Goal: Task Accomplishment & Management: Use online tool/utility

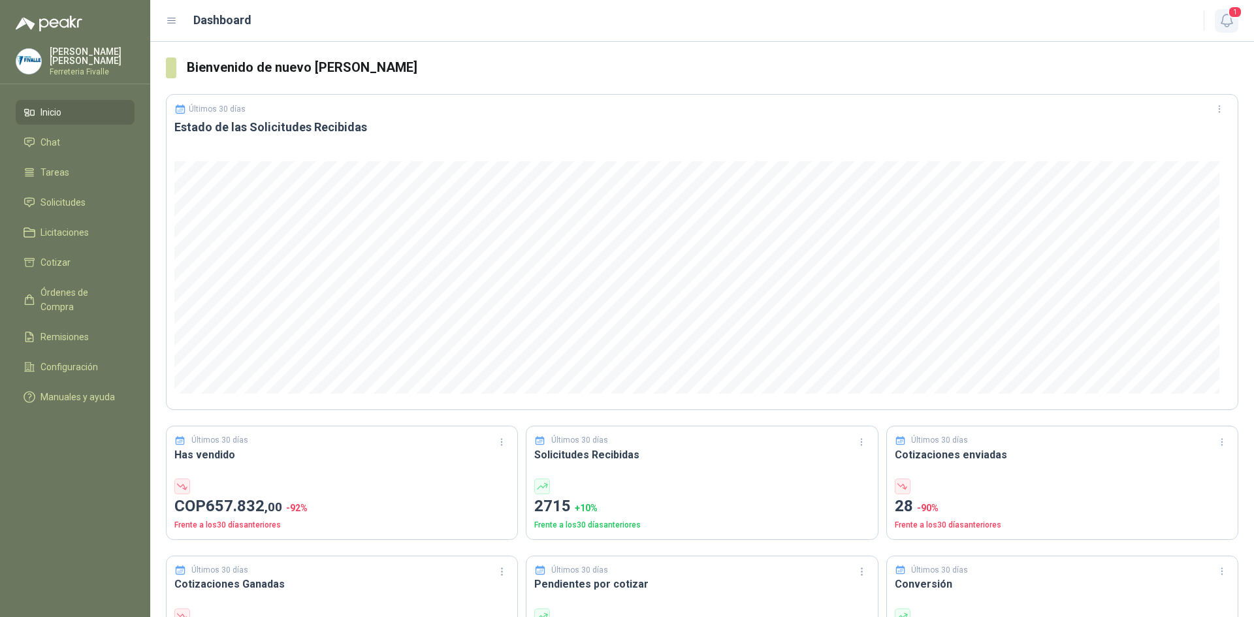
click at [1230, 16] on span "1" at bounding box center [1235, 12] width 14 height 12
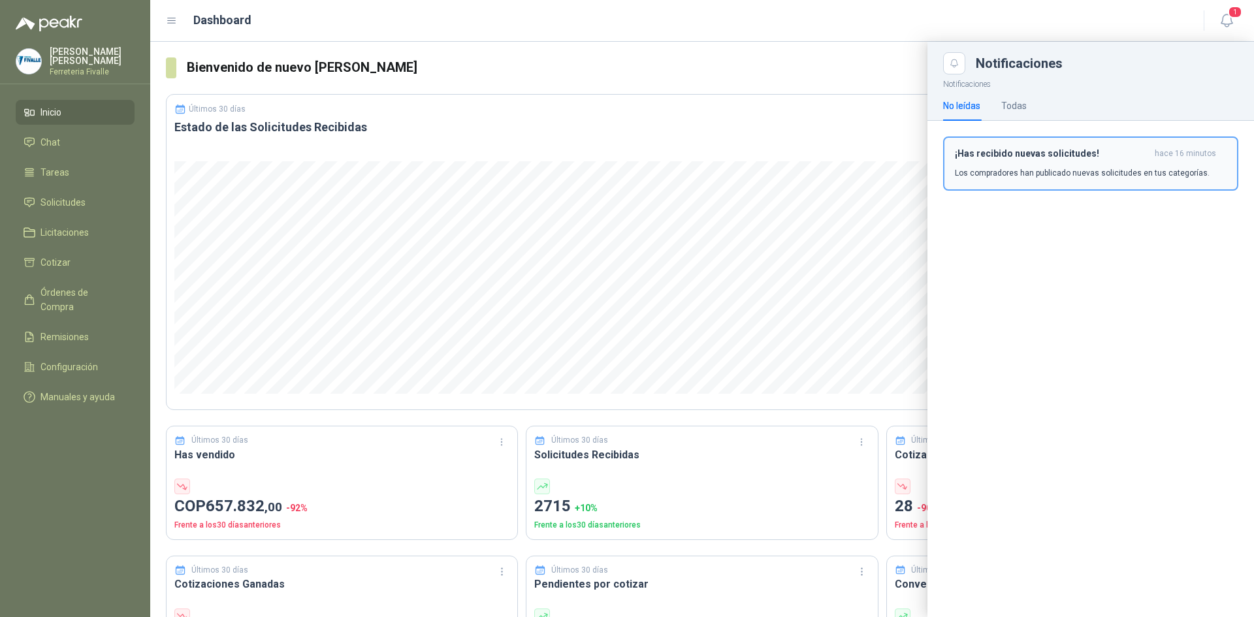
click at [1053, 166] on div "¡Has recibido nuevas solicitudes! hace 16 minutos Los compradores han publicado…" at bounding box center [1091, 163] width 272 height 31
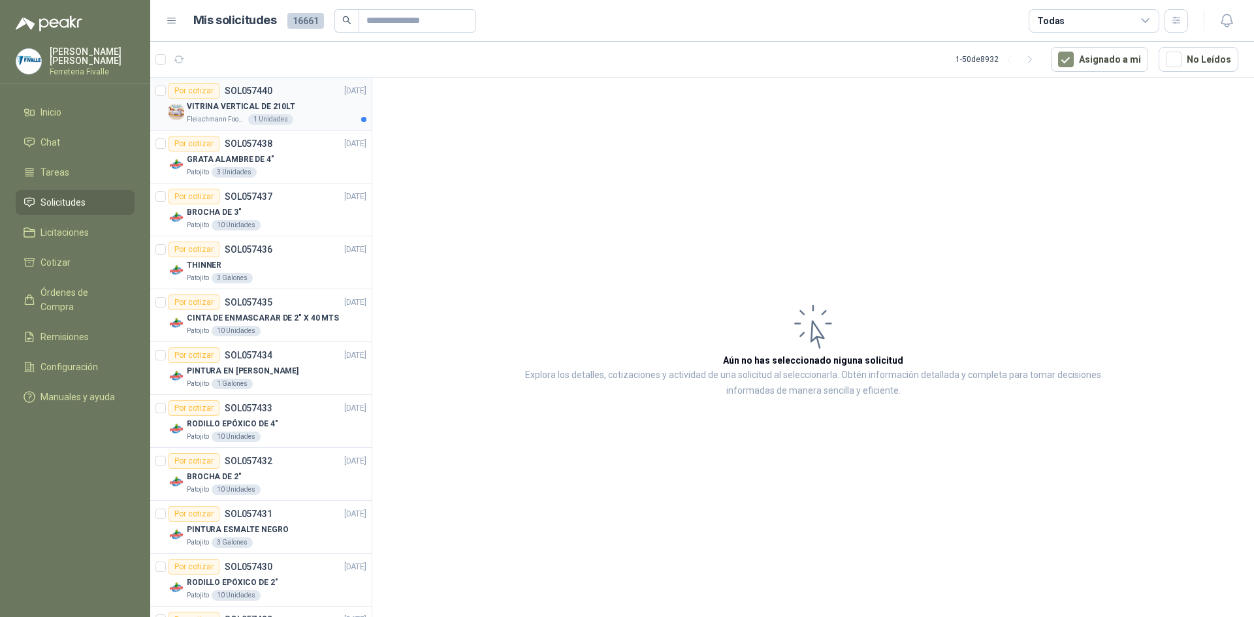
click at [251, 112] on p "VITRINA VERTICAL DE 210LT" at bounding box center [241, 107] width 108 height 12
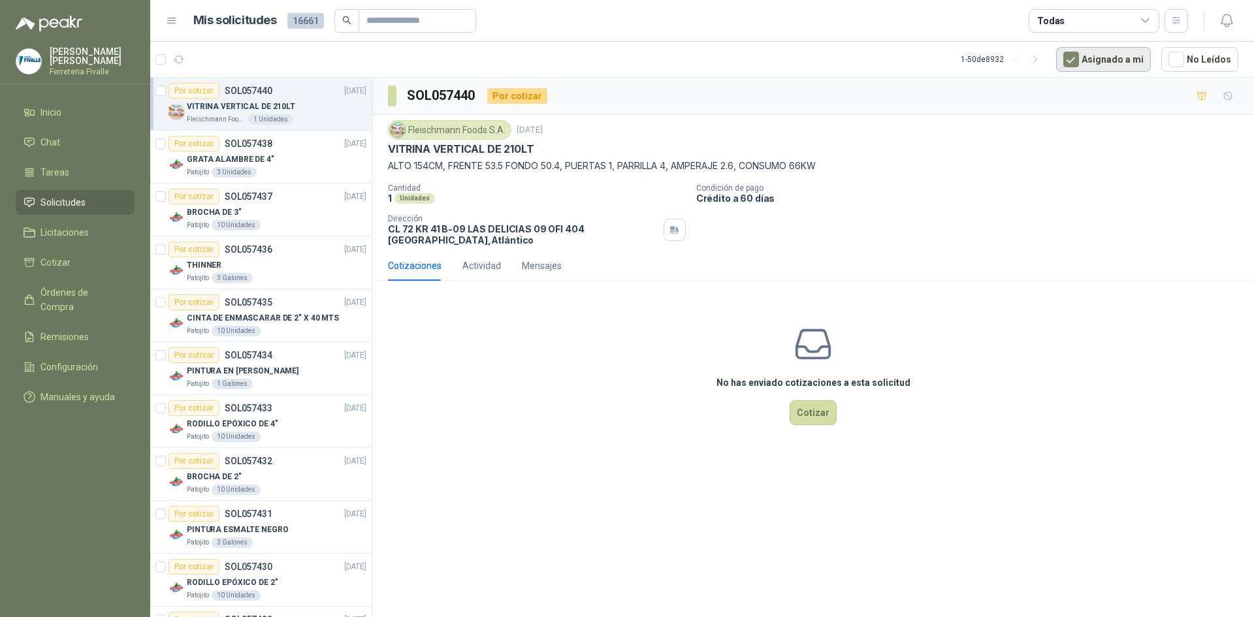
click at [1107, 53] on button "Asignado a mi" at bounding box center [1103, 59] width 95 height 25
click at [1092, 56] on button "Asignado a mi" at bounding box center [1103, 59] width 95 height 25
click at [1041, 65] on icon "button" at bounding box center [1035, 59] width 11 height 11
click at [1020, 63] on icon "button" at bounding box center [1014, 59] width 11 height 11
click at [1109, 57] on button "Asignado a mi" at bounding box center [1103, 59] width 95 height 25
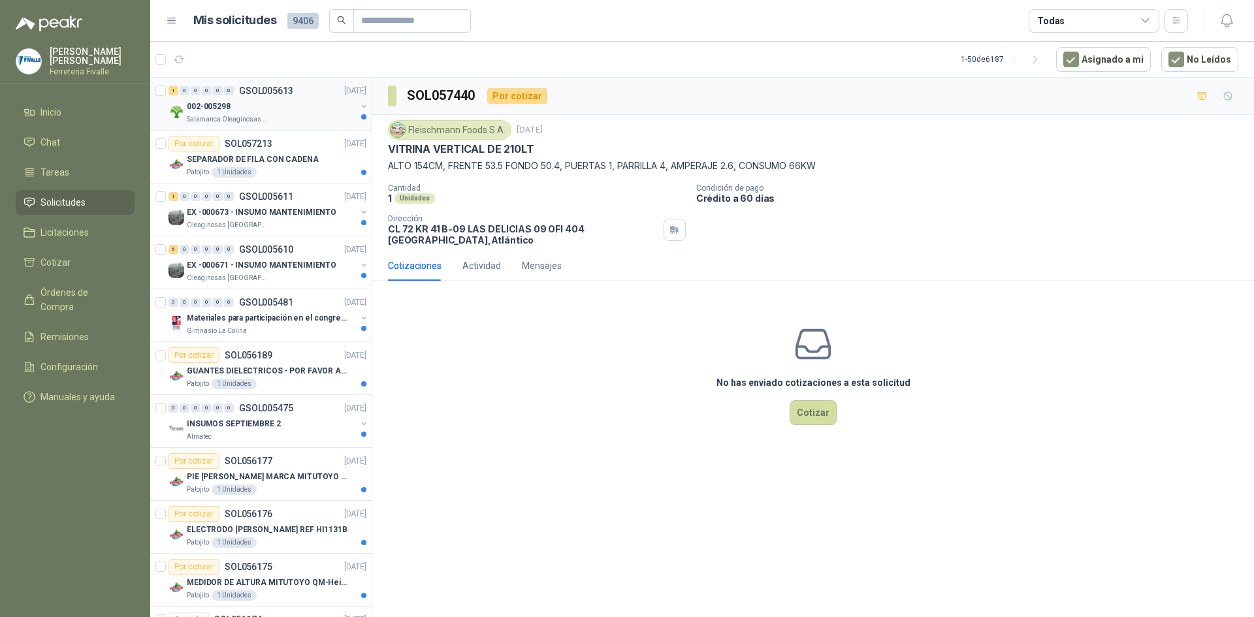
click at [293, 106] on div "002-005298" at bounding box center [271, 107] width 169 height 16
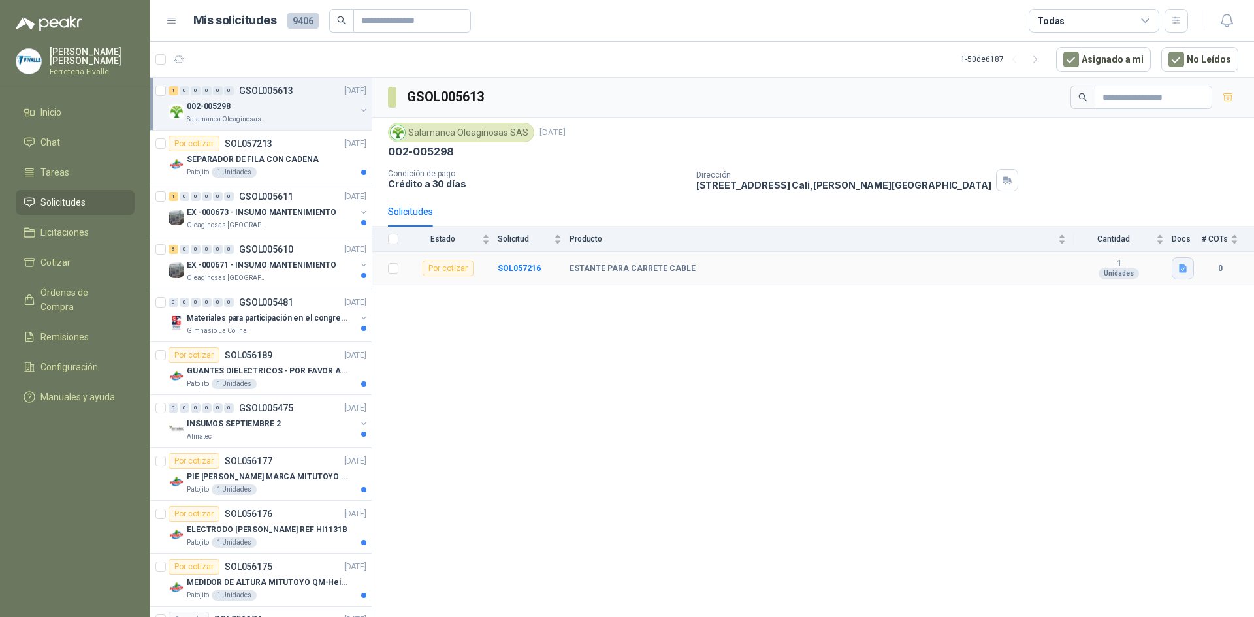
click at [1179, 267] on icon "button" at bounding box center [1183, 268] width 8 height 8
click at [1043, 246] on button "Captura de pantalla [DATE] 114810.png" at bounding box center [1103, 240] width 165 height 14
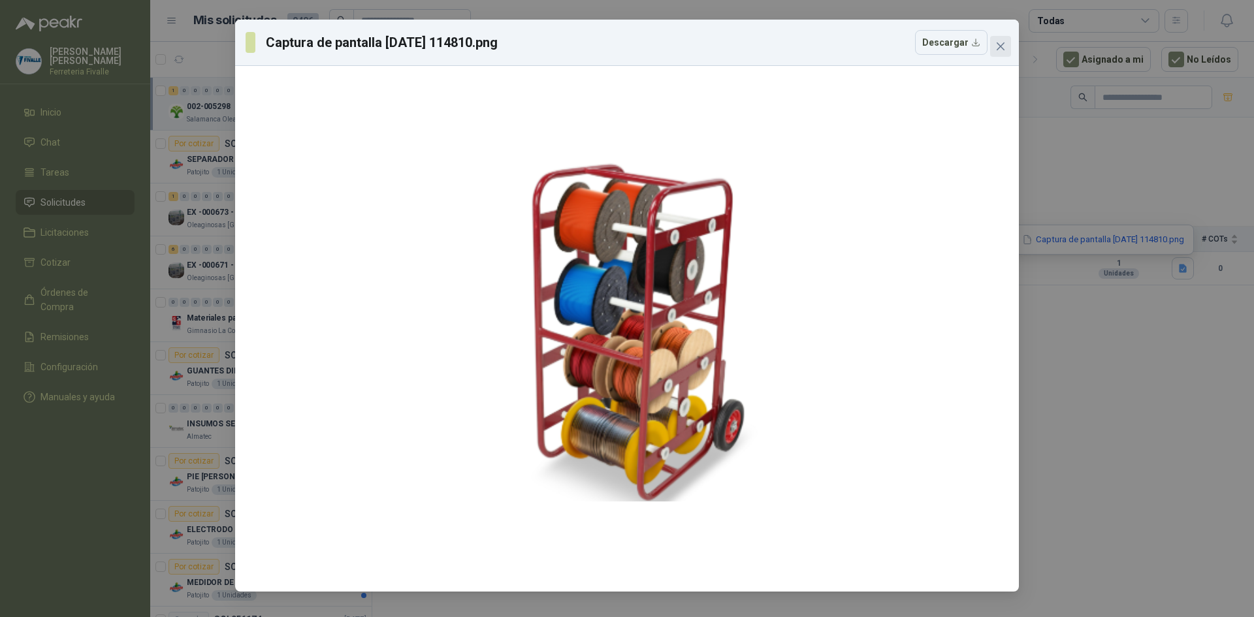
click at [998, 48] on icon "close" at bounding box center [1000, 46] width 8 height 8
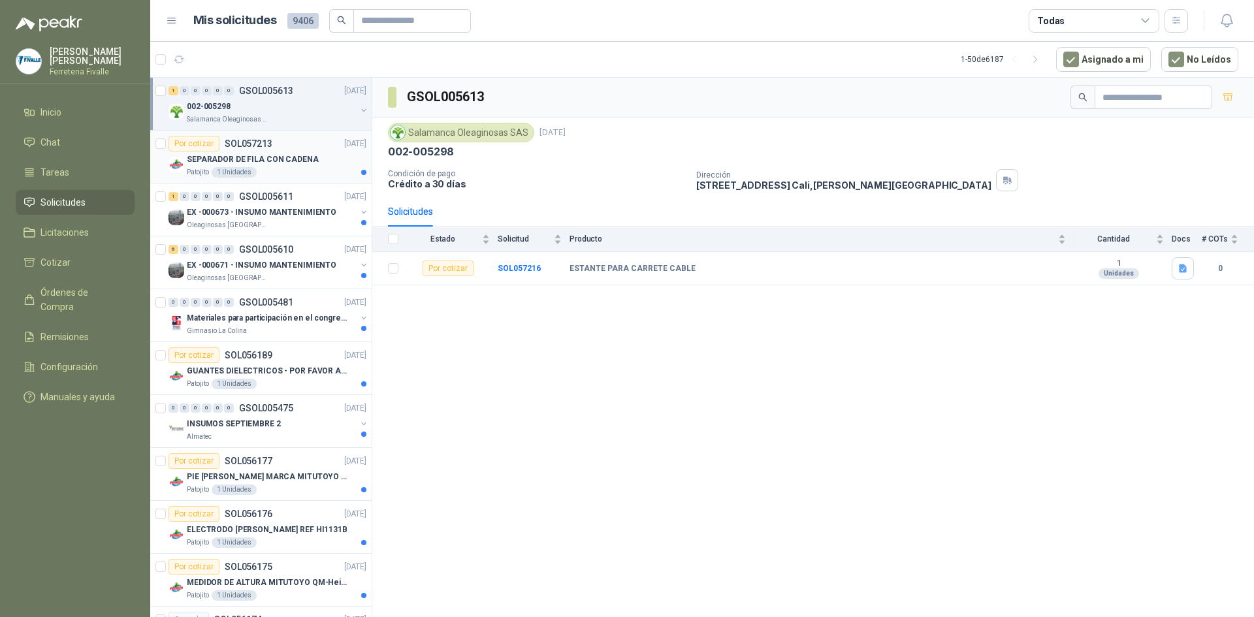
click at [308, 153] on p "SEPARADOR DE FILA CON CADENA" at bounding box center [253, 159] width 132 height 12
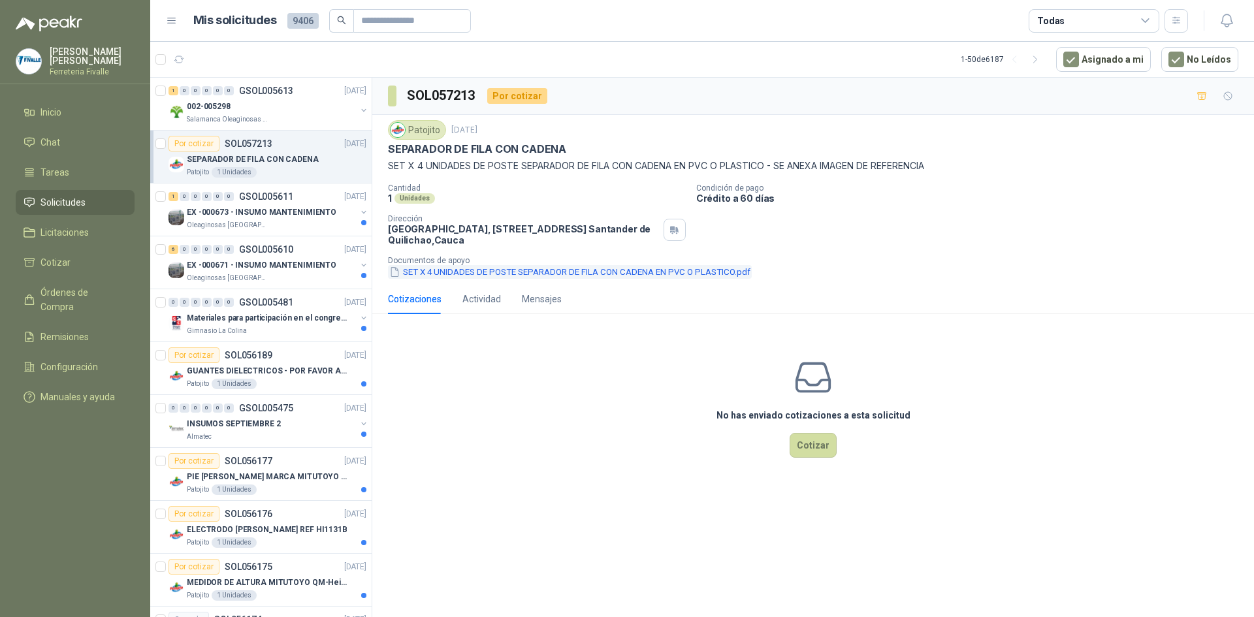
click at [453, 271] on button "SET X 4 UNIDADES DE POSTE SEPARADOR DE FILA CON CADENA EN PVC O PLASTICO.pdf" at bounding box center [570, 272] width 364 height 14
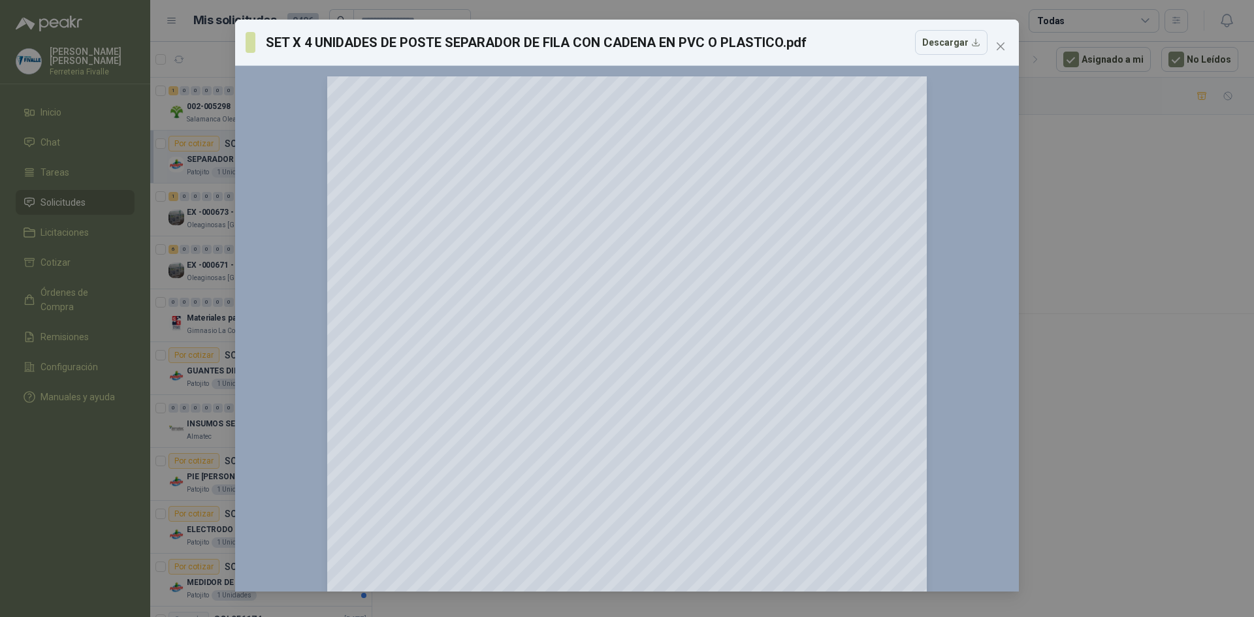
click at [1011, 42] on div "SET X 4 UNIDADES DE POSTE SEPARADOR DE FILA CON CADENA EN PVC O PLASTICO.pdf De…" at bounding box center [627, 306] width 784 height 572
click at [1004, 44] on icon "close" at bounding box center [1000, 46] width 10 height 10
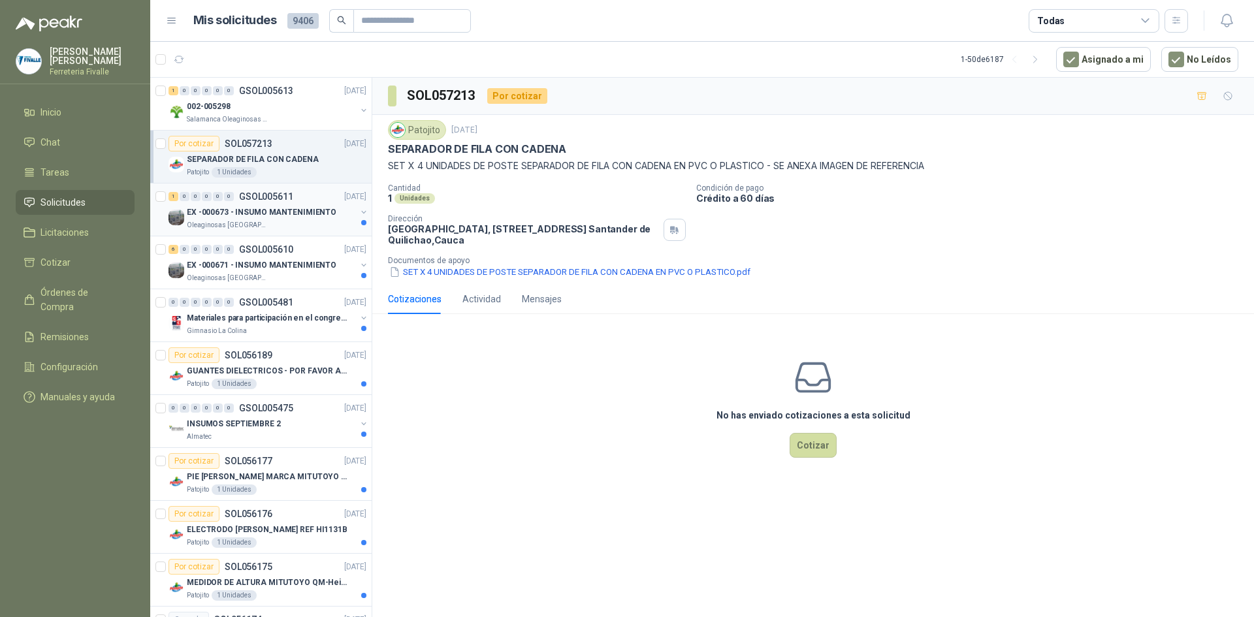
click at [304, 210] on p "EX -000673 - INSUMO MANTENIMIENTO" at bounding box center [262, 212] width 150 height 12
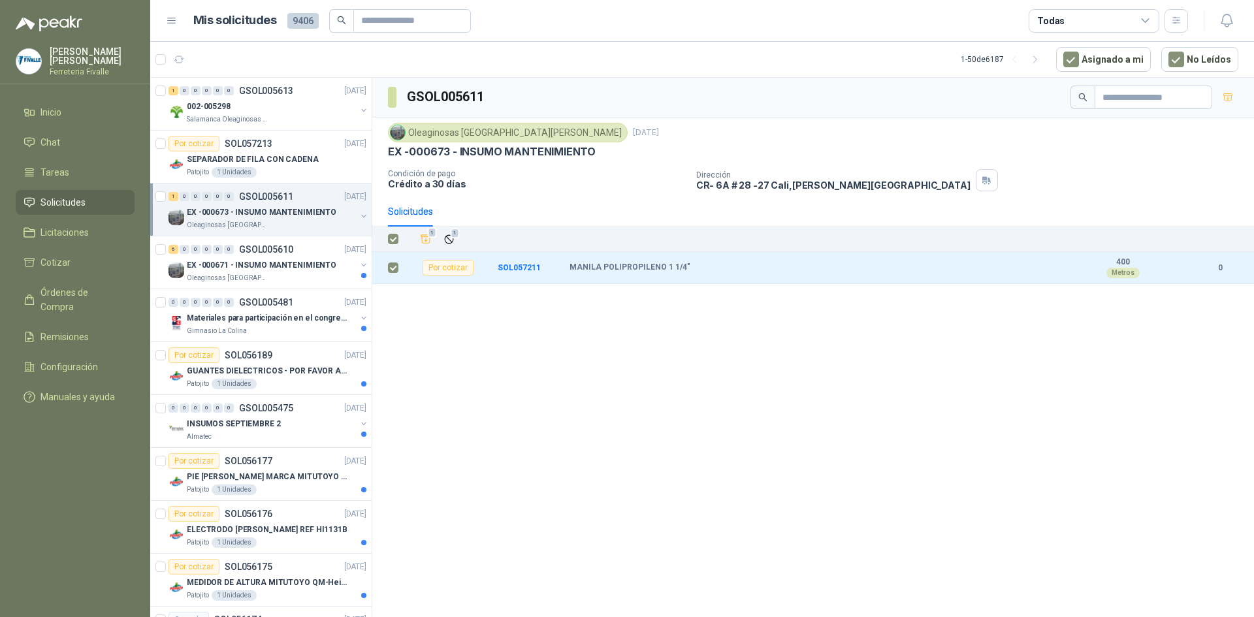
click at [426, 398] on div "GSOL005611 Oleaginosas San [PERSON_NAME] [DATE] EX -000673 - INSUMO MANTENIMIEN…" at bounding box center [813, 350] width 882 height 544
click at [313, 274] on div "Oleaginosas [GEOGRAPHIC_DATA][PERSON_NAME]" at bounding box center [271, 278] width 169 height 10
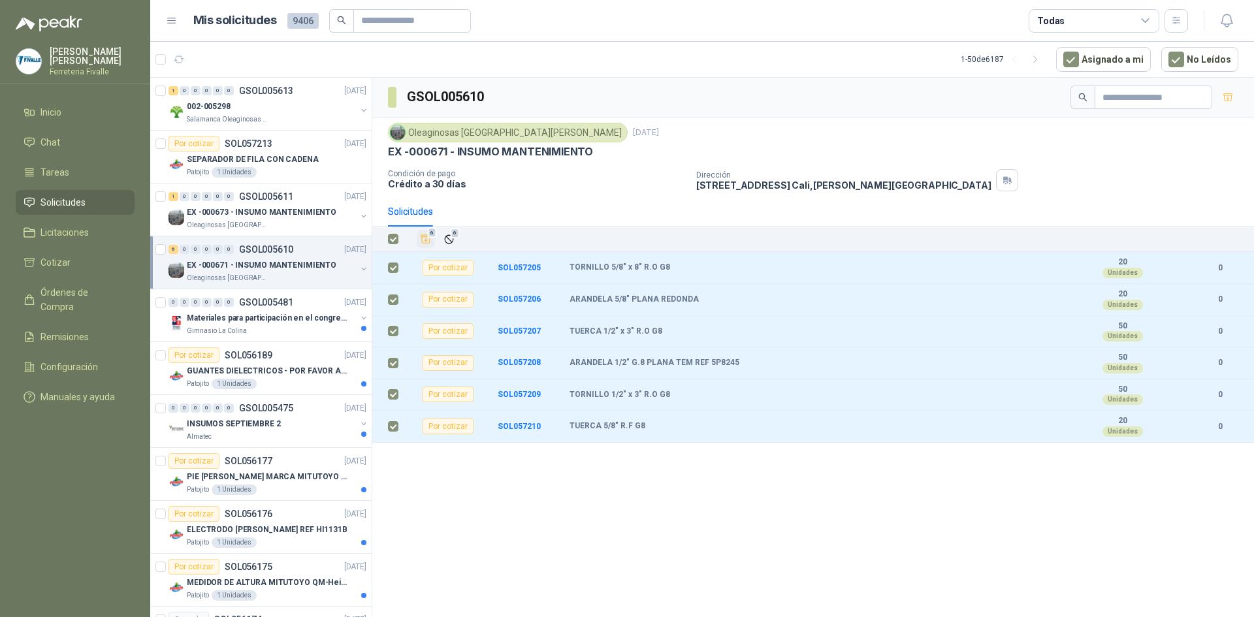
click at [428, 238] on icon "Añadir" at bounding box center [426, 239] width 12 height 12
click at [89, 270] on li "Cotizar 6" at bounding box center [75, 262] width 103 height 14
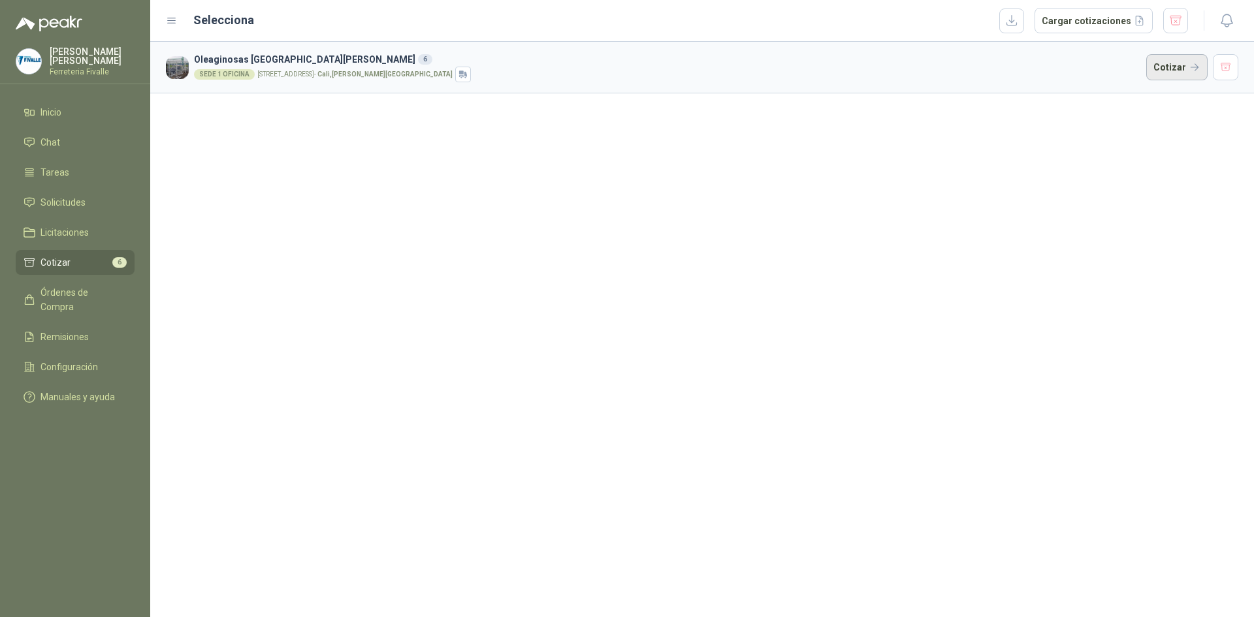
click at [1186, 61] on button "Cotizar" at bounding box center [1176, 67] width 61 height 26
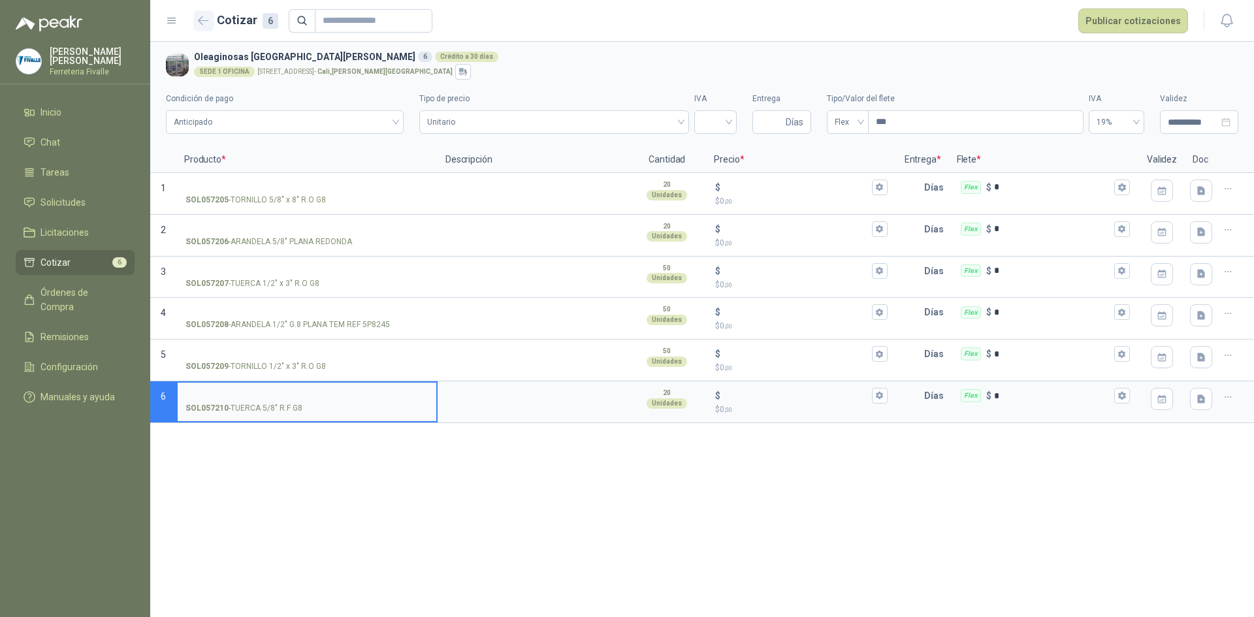
click at [201, 24] on icon "button" at bounding box center [204, 20] width 10 height 8
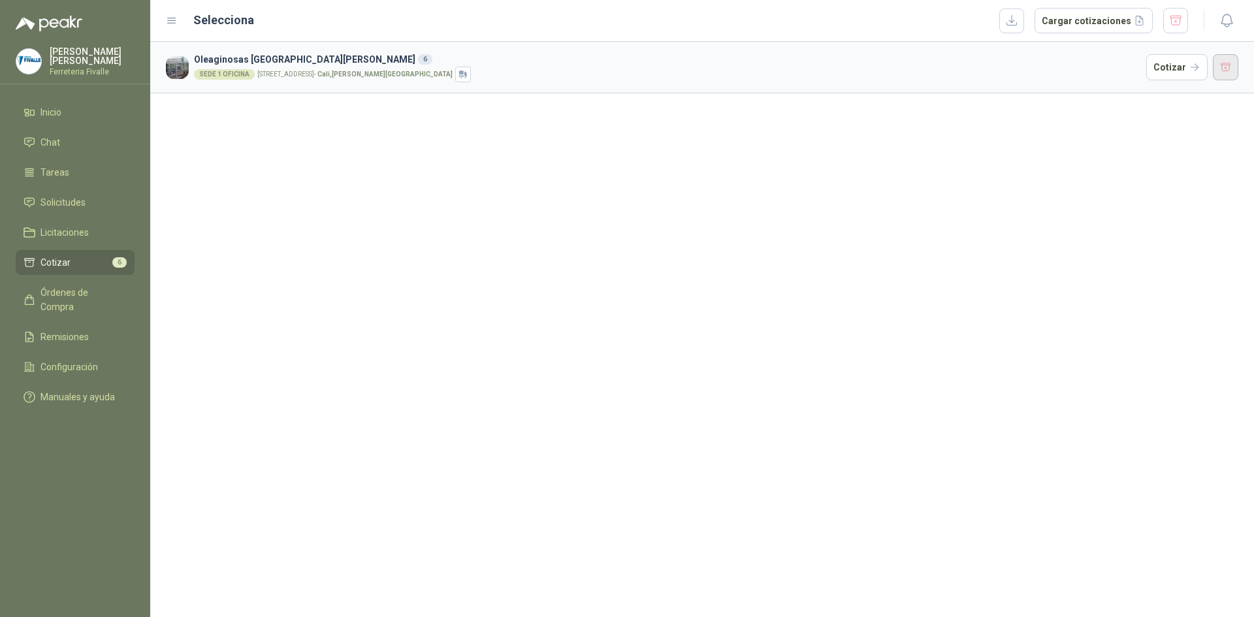
click at [1225, 69] on button "button" at bounding box center [1226, 67] width 26 height 26
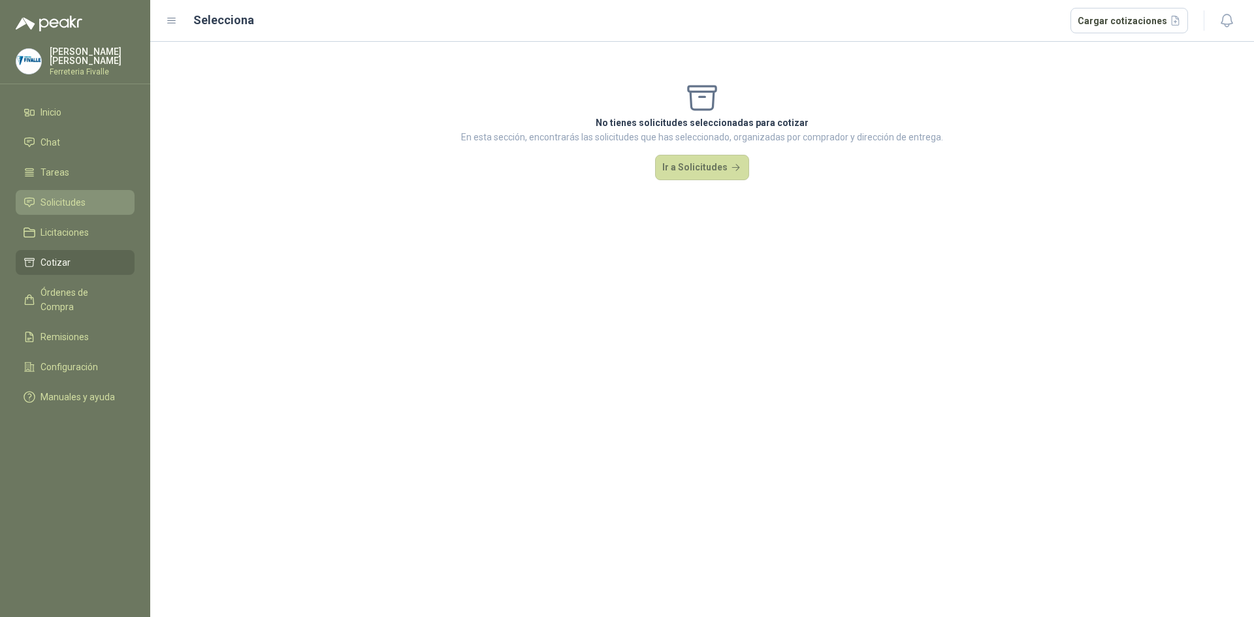
click at [85, 210] on span "Solicitudes" at bounding box center [62, 202] width 45 height 14
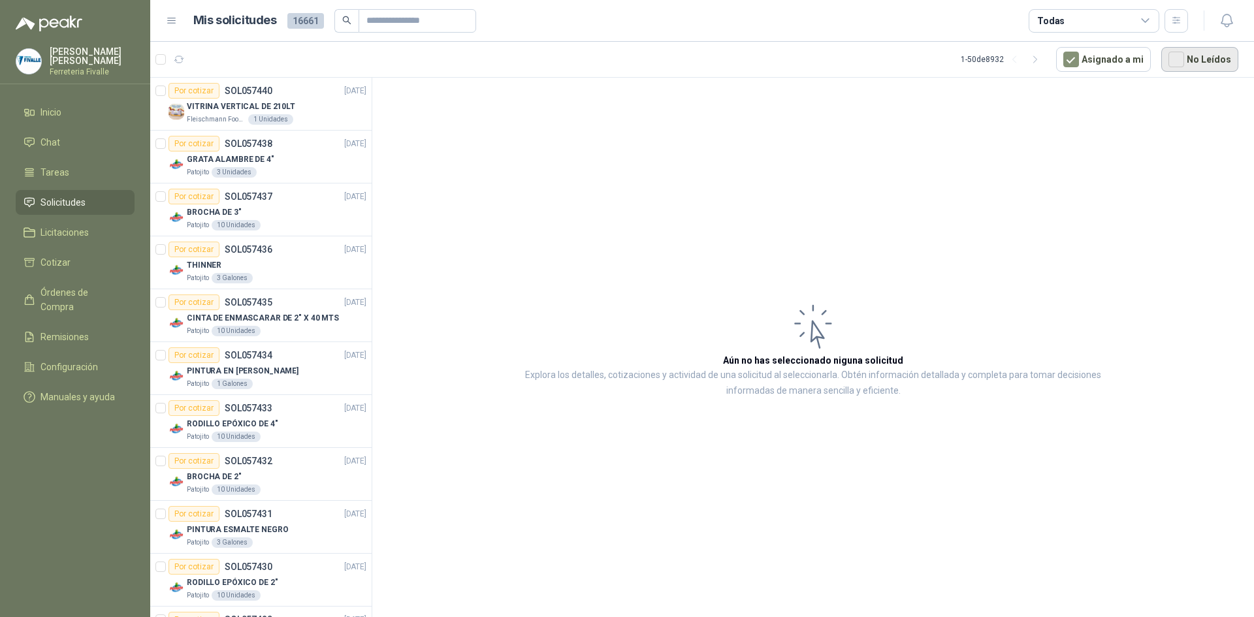
click at [1204, 58] on button "No Leídos" at bounding box center [1199, 59] width 77 height 25
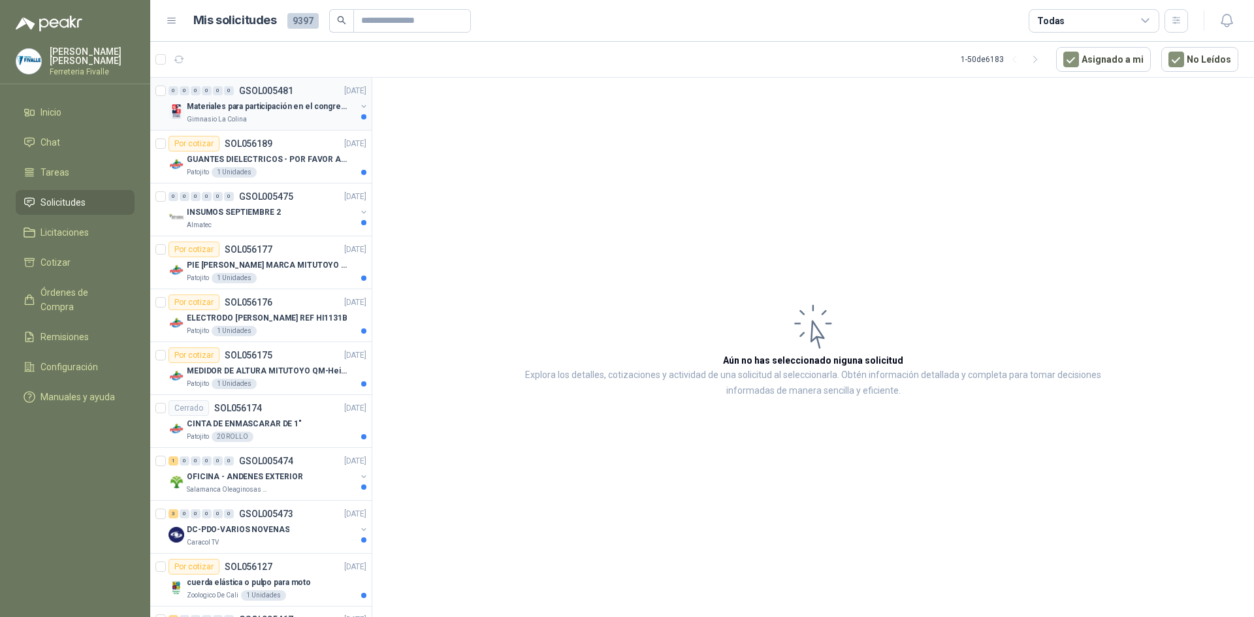
click at [279, 110] on p "Materiales para participación en el congreso, UI" at bounding box center [268, 107] width 163 height 12
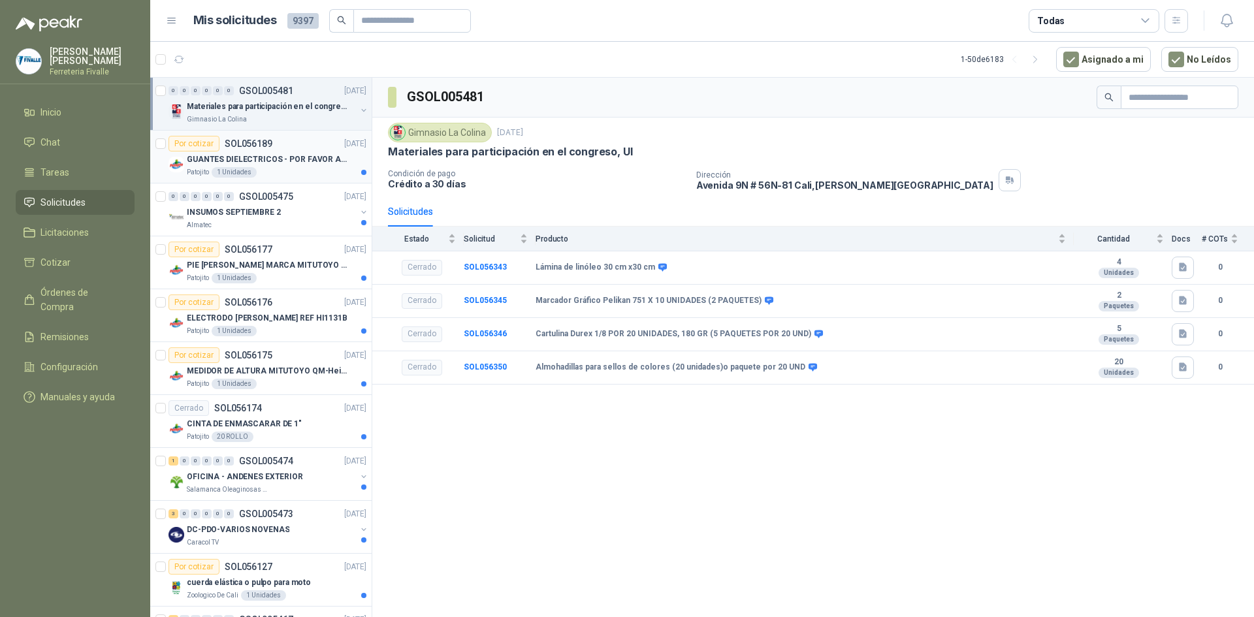
click at [302, 161] on p "GUANTES DIELECTRICOS - POR FAVOR ADJUNTAR SU FICHA TECNICA" at bounding box center [268, 159] width 163 height 12
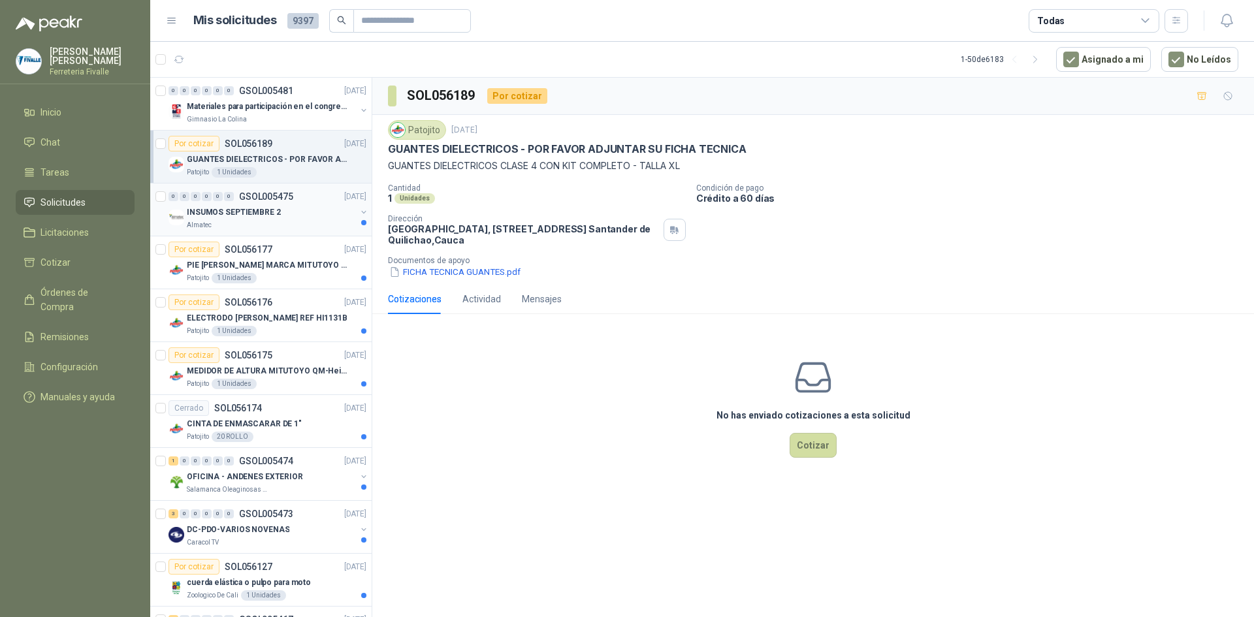
click at [300, 229] on div "Almatec" at bounding box center [271, 225] width 169 height 10
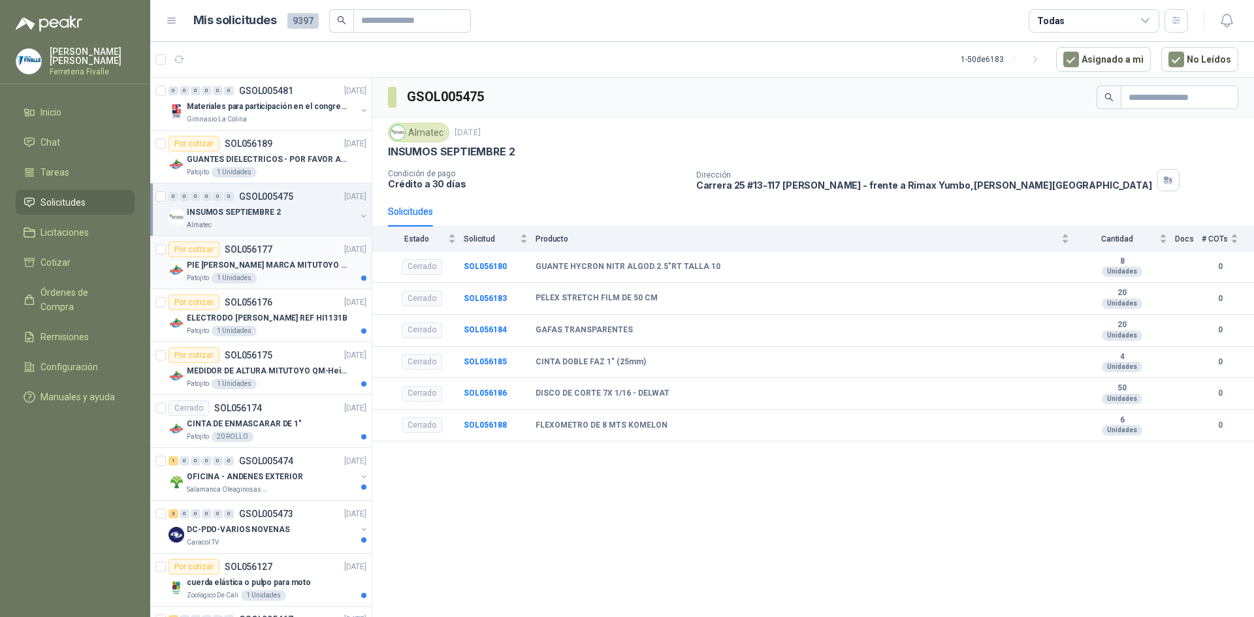
click at [291, 266] on p "PIE [PERSON_NAME] MARCA MITUTOYO REF [PHONE_NUMBER]" at bounding box center [268, 265] width 163 height 12
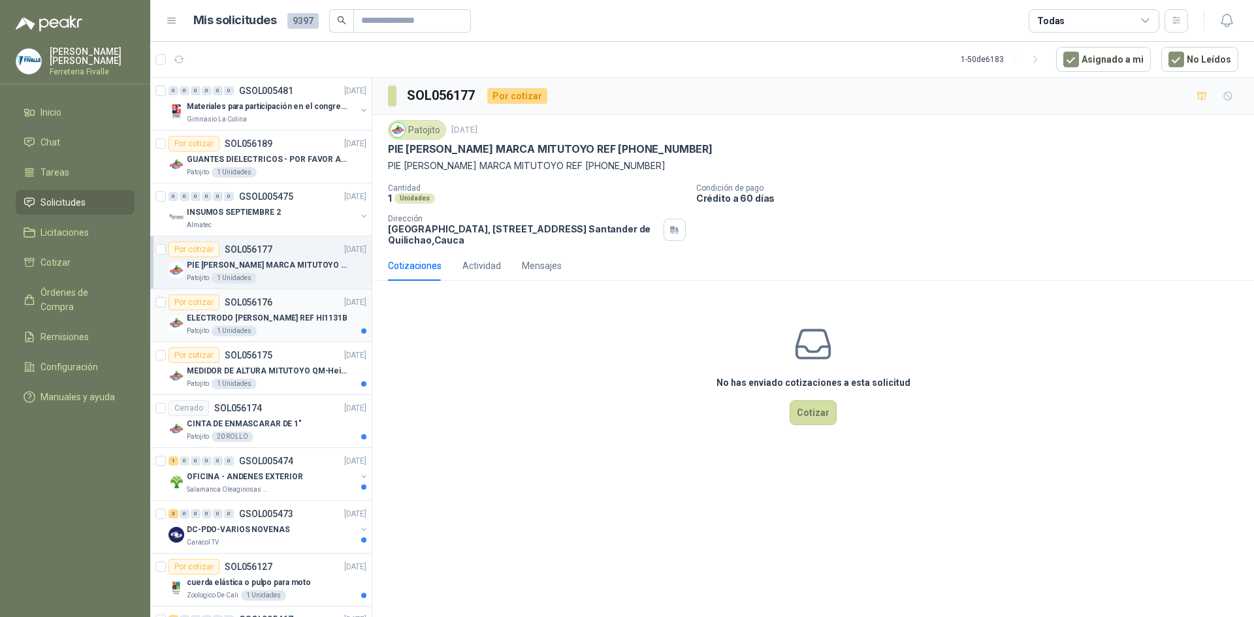
click at [308, 328] on div "Patojito 1 Unidades" at bounding box center [277, 331] width 180 height 10
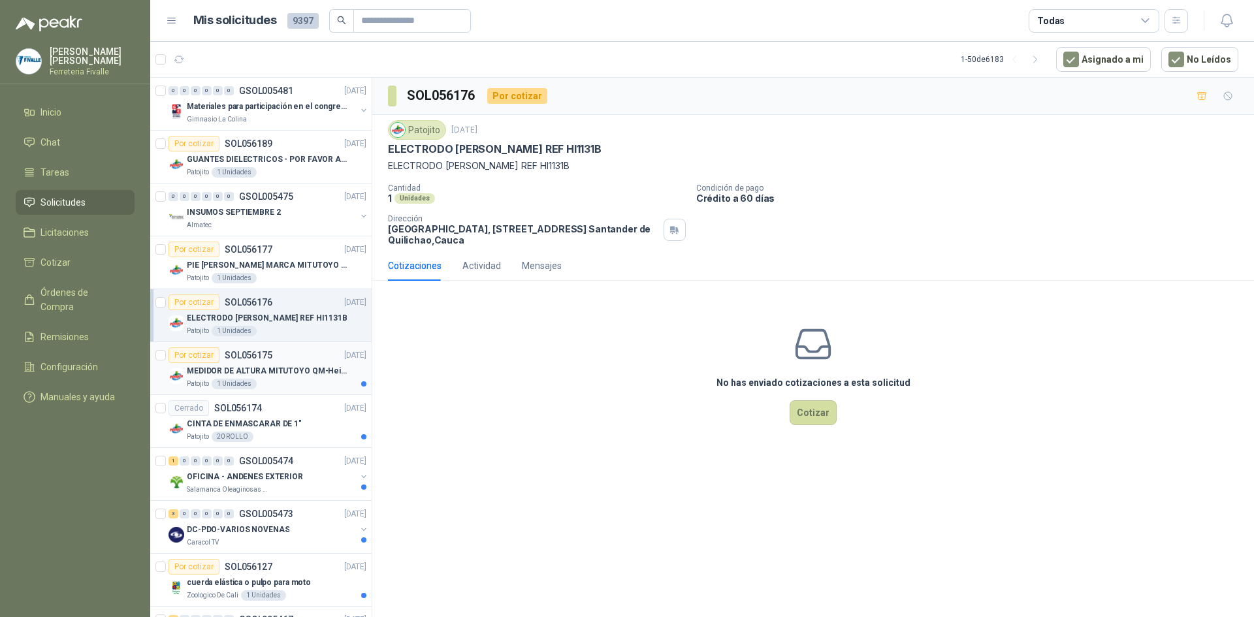
click at [280, 385] on div "Patojito 1 Unidades" at bounding box center [277, 384] width 180 height 10
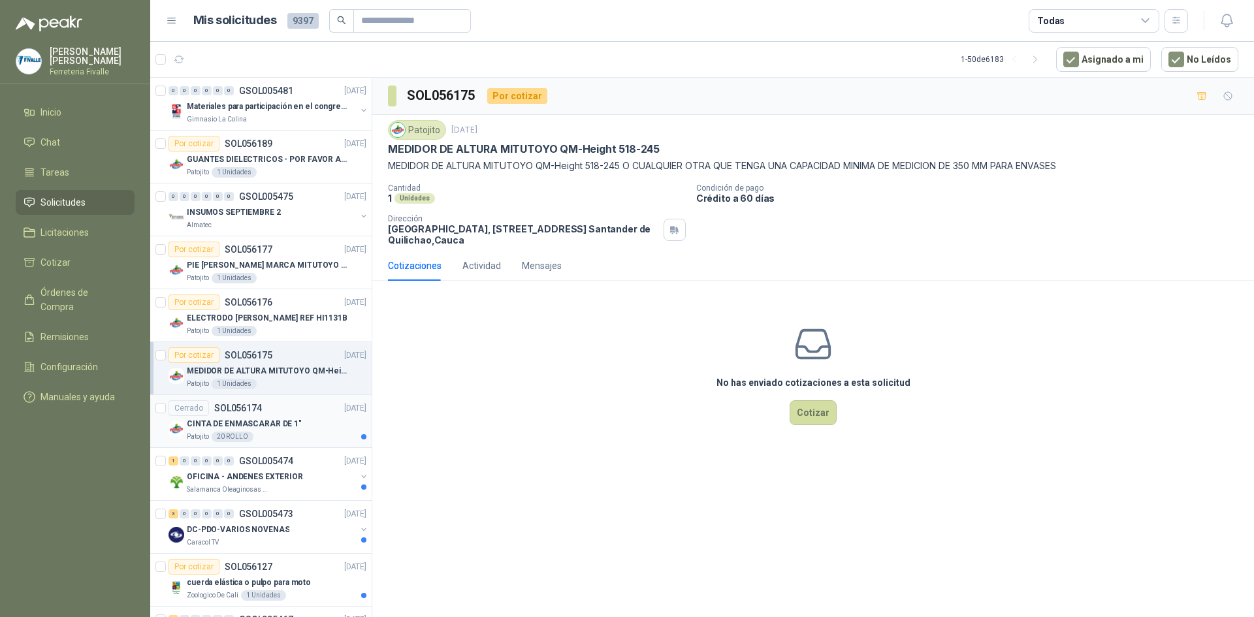
click at [311, 411] on div "Cerrado SOL056174 [DATE]" at bounding box center [267, 408] width 198 height 16
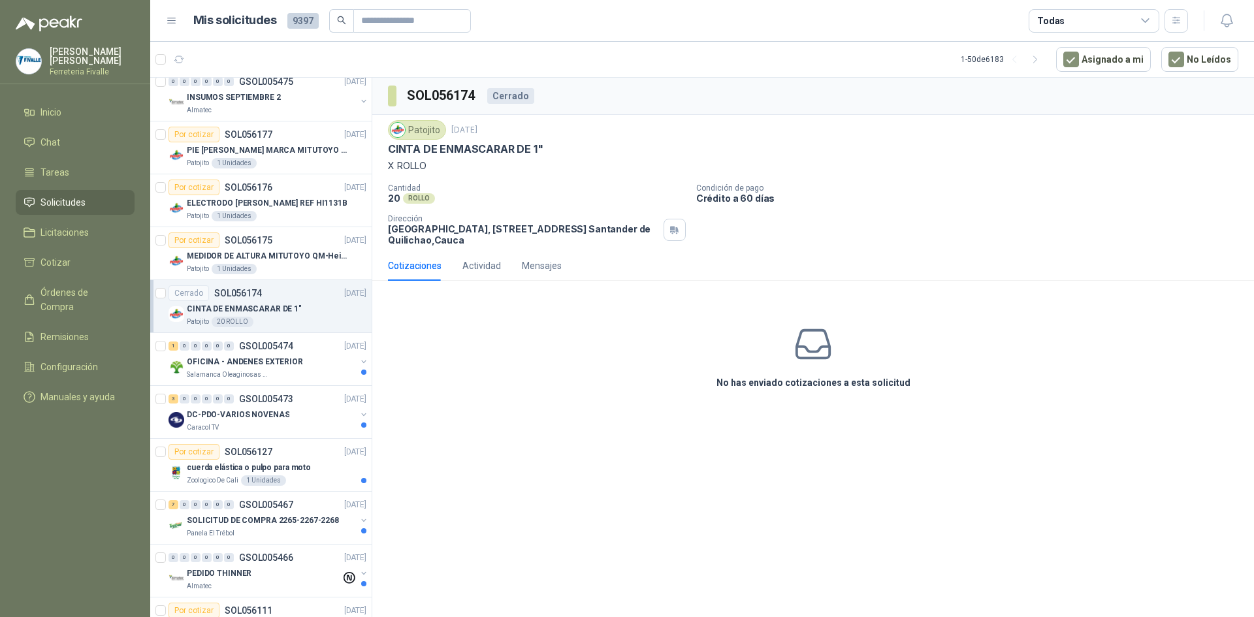
scroll to position [131, 0]
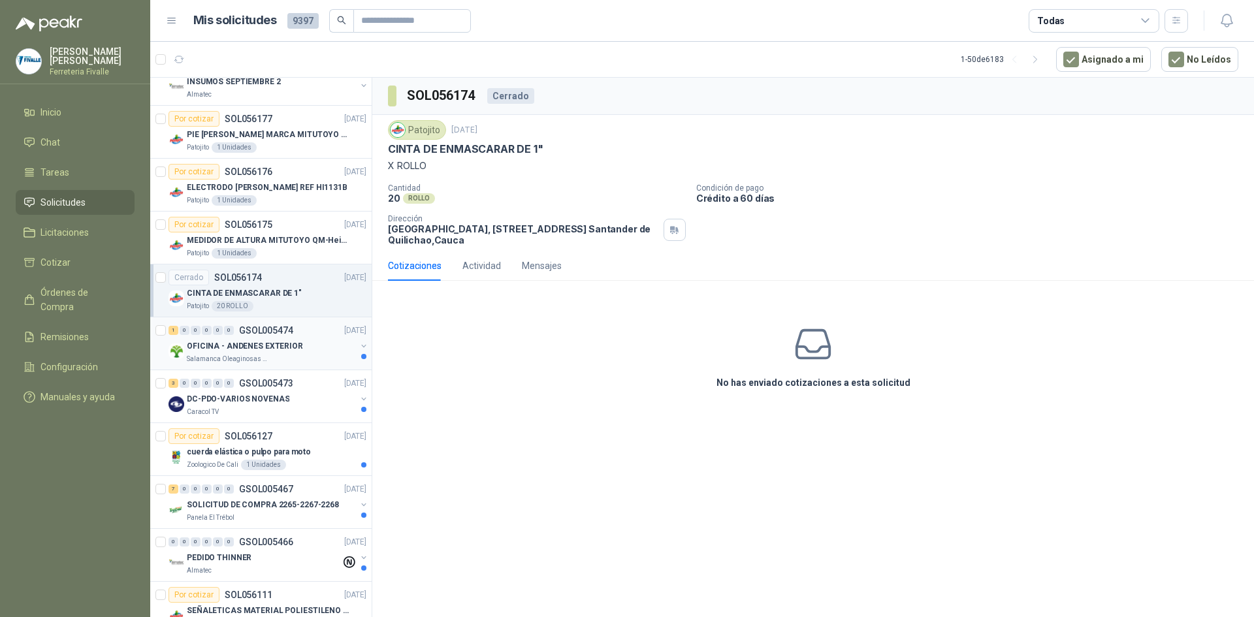
click at [302, 342] on div "OFICINA - ANDENES EXTERIOR" at bounding box center [271, 346] width 169 height 16
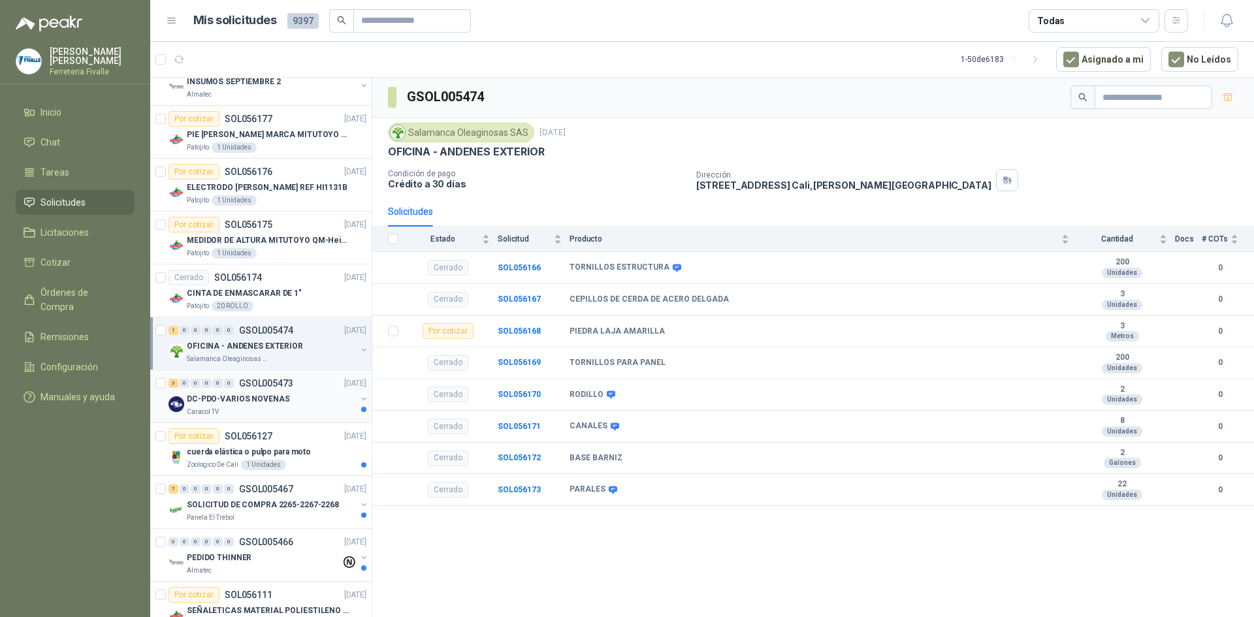
click at [284, 409] on div "Caracol TV" at bounding box center [271, 412] width 169 height 10
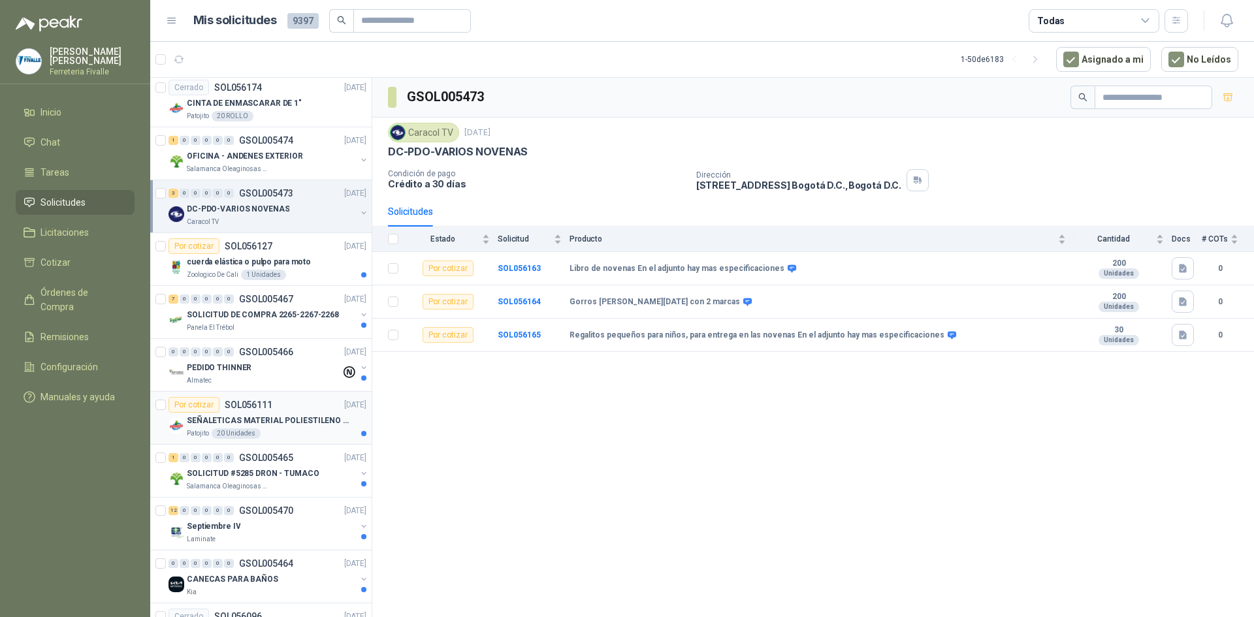
scroll to position [392, 0]
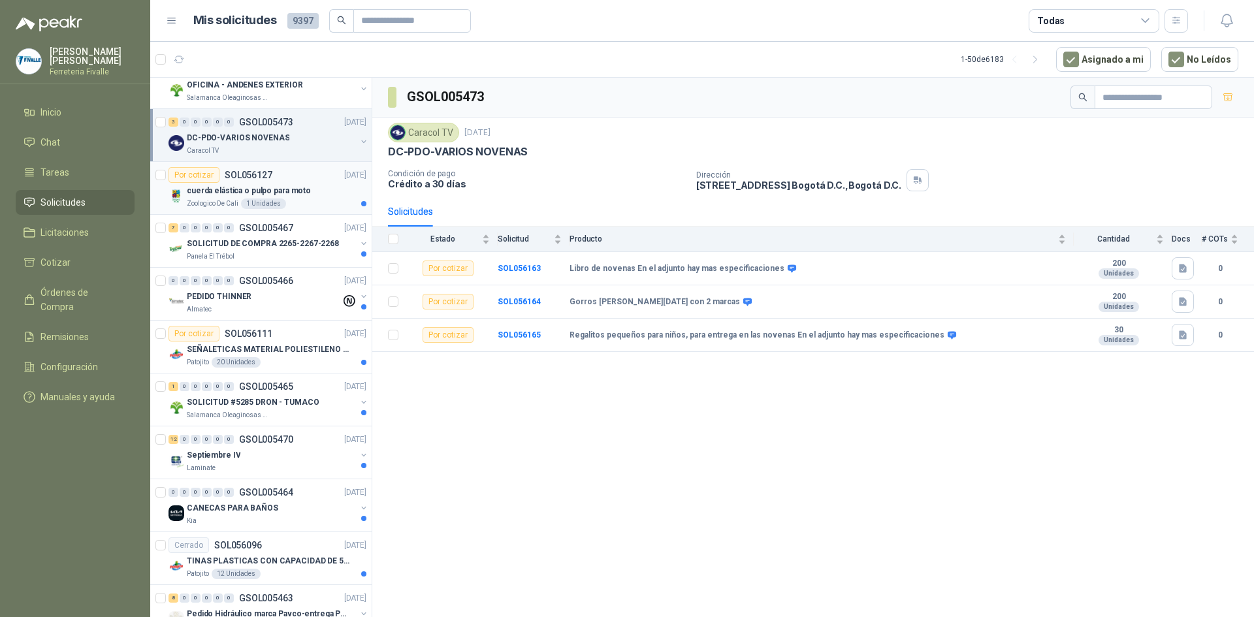
click at [300, 190] on p "cuerda elástica o pulpo para moto" at bounding box center [249, 191] width 124 height 12
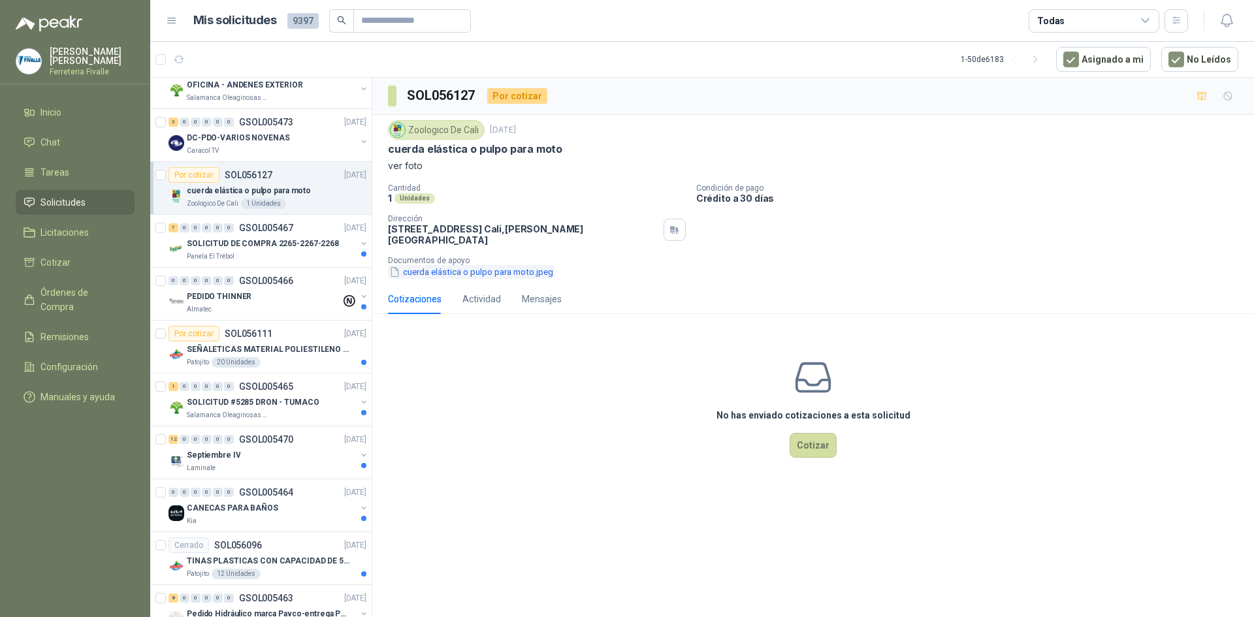
click at [462, 265] on button "cuerda elástica o pulpo para moto.jpeg" at bounding box center [471, 272] width 167 height 14
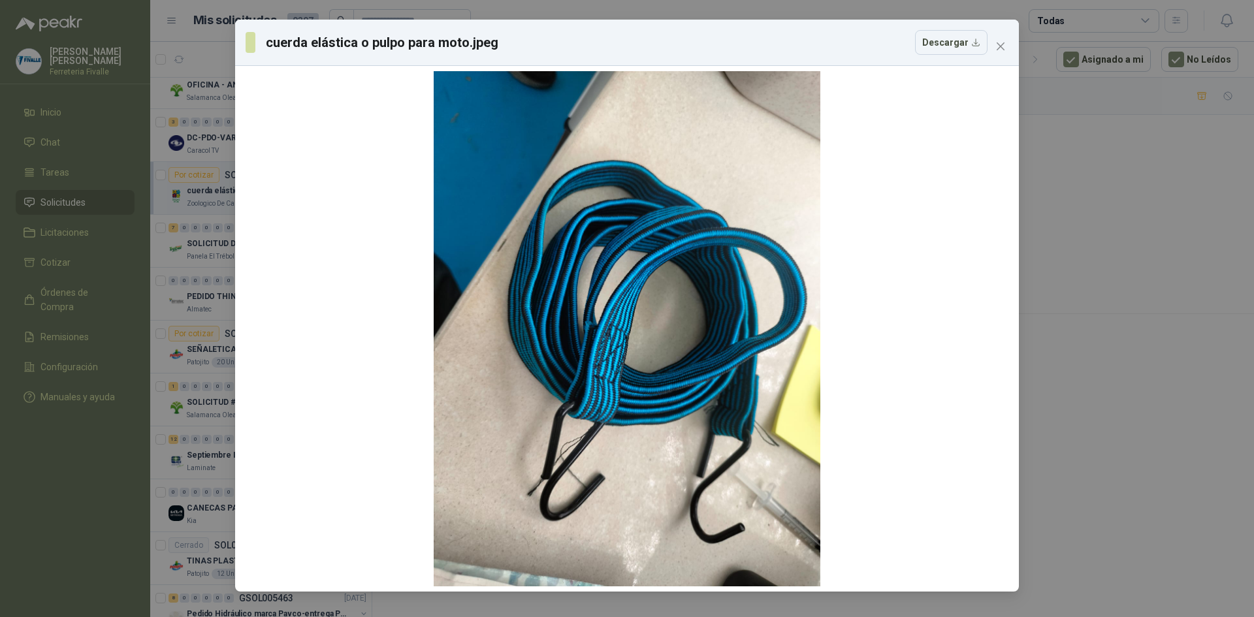
click at [206, 374] on div "cuerda elástica o pulpo para moto.jpeg Descargar" at bounding box center [627, 308] width 1254 height 617
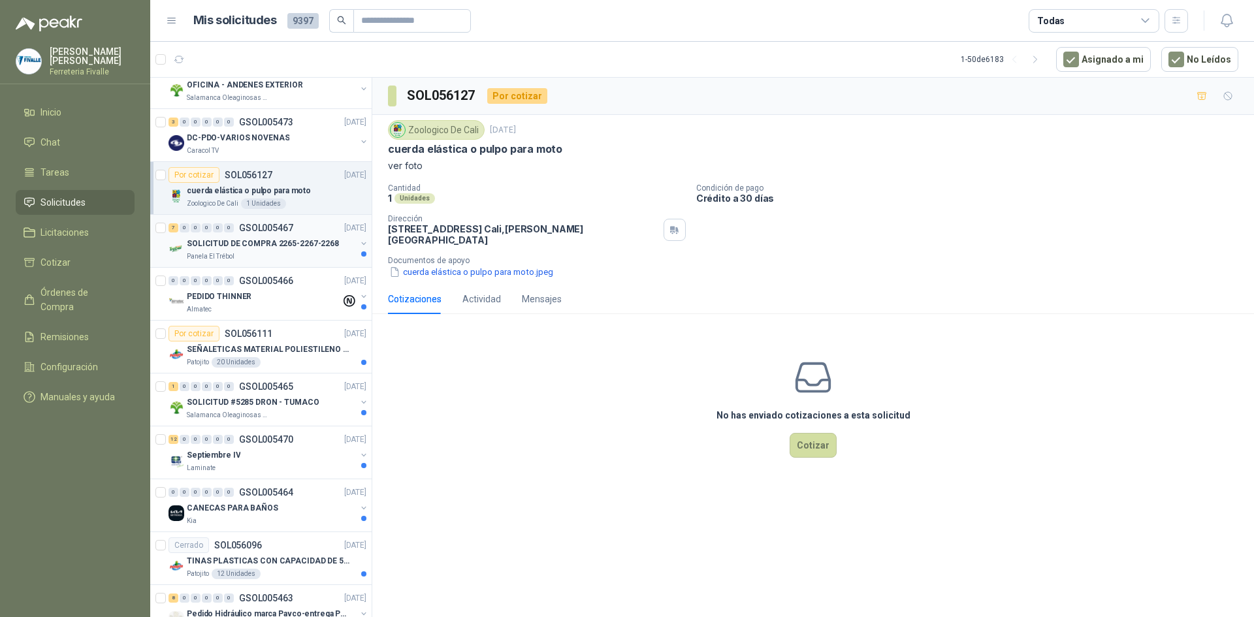
click at [300, 253] on div "Panela El Trébol" at bounding box center [271, 256] width 169 height 10
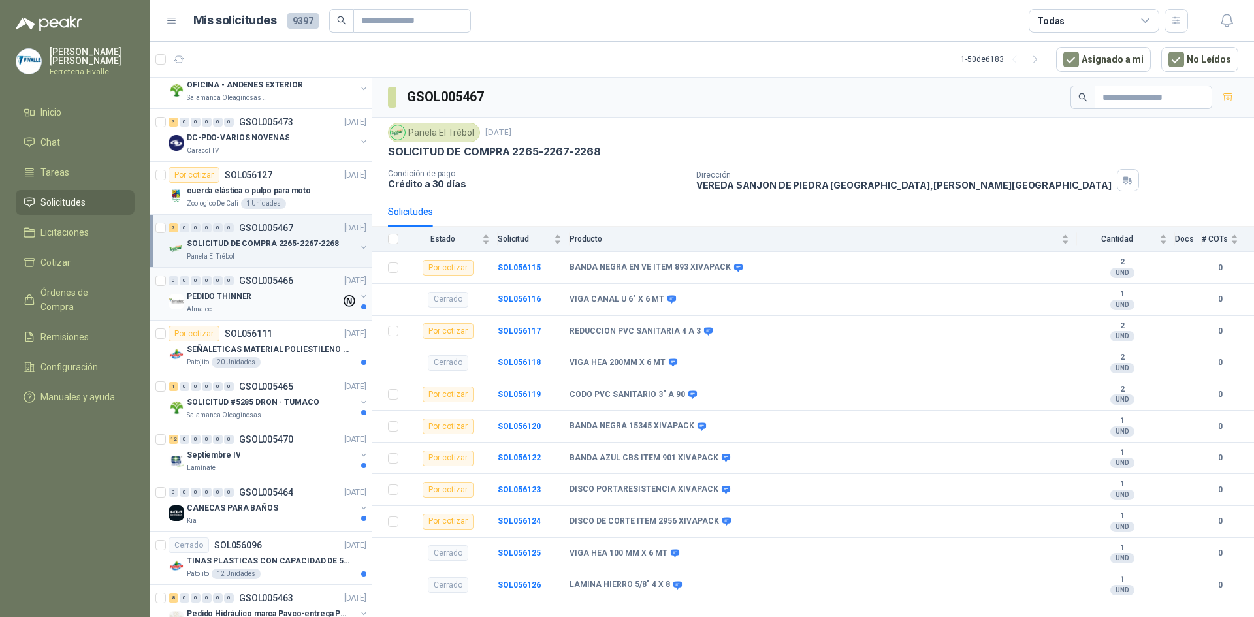
click at [310, 312] on div "Almatec" at bounding box center [264, 309] width 154 height 10
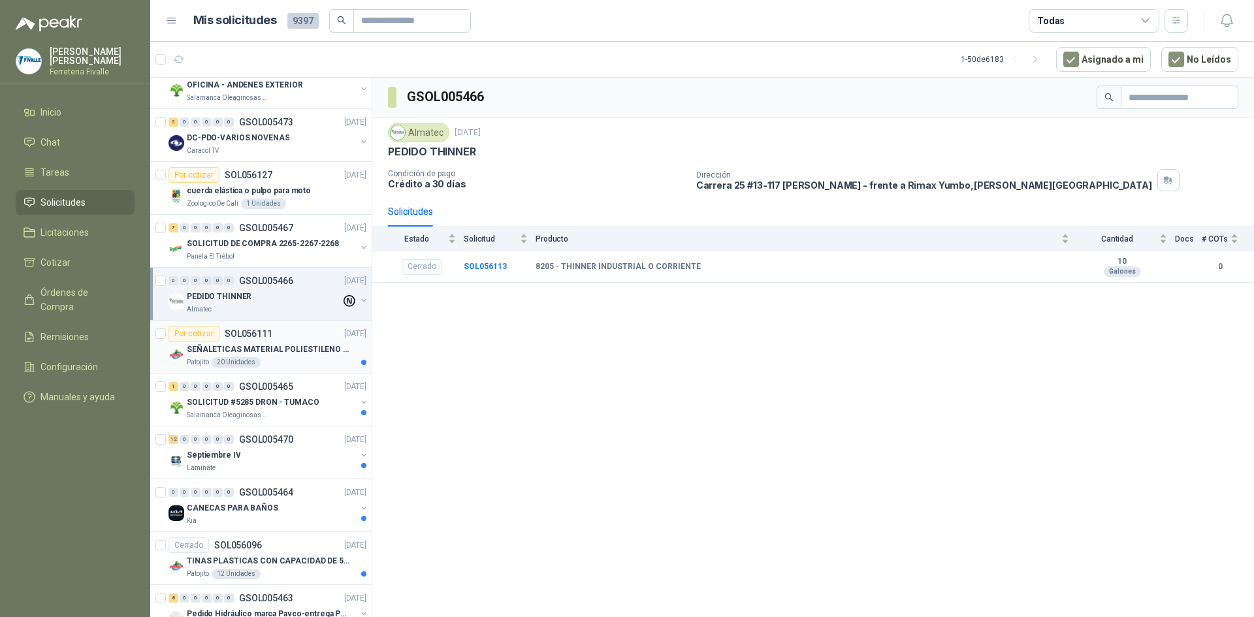
click at [317, 344] on p "SEÑALETICAS MATERIAL POLIESTILENO CON VINILO LAMINADO CALIBRE 60" at bounding box center [268, 349] width 163 height 12
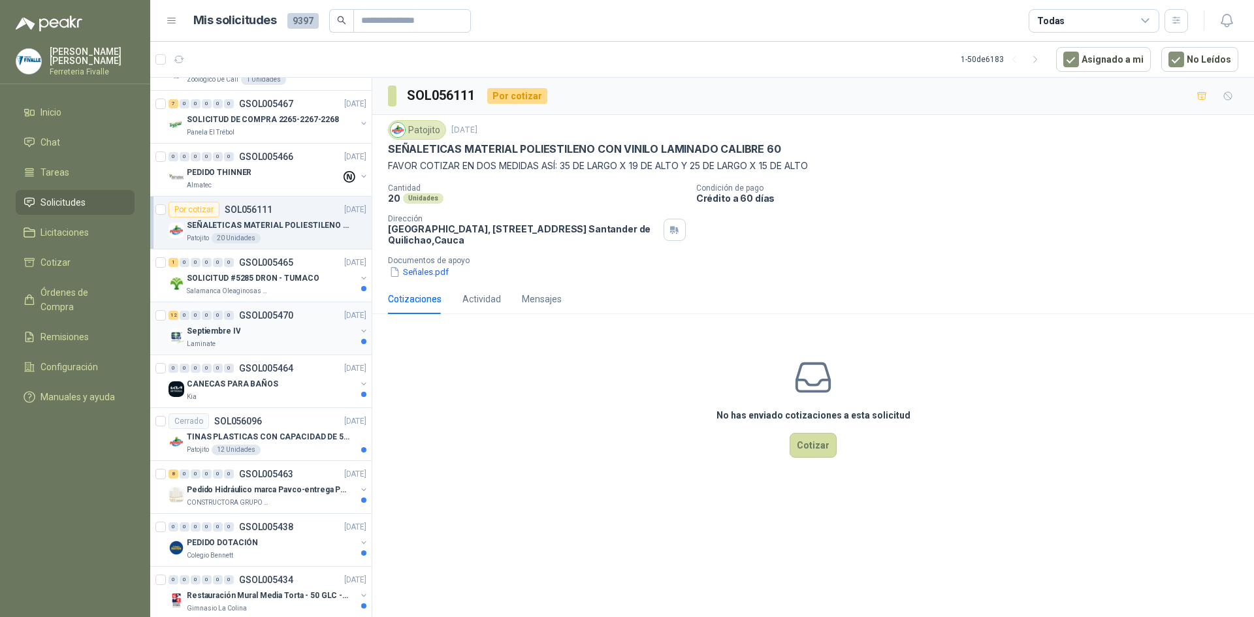
scroll to position [522, 0]
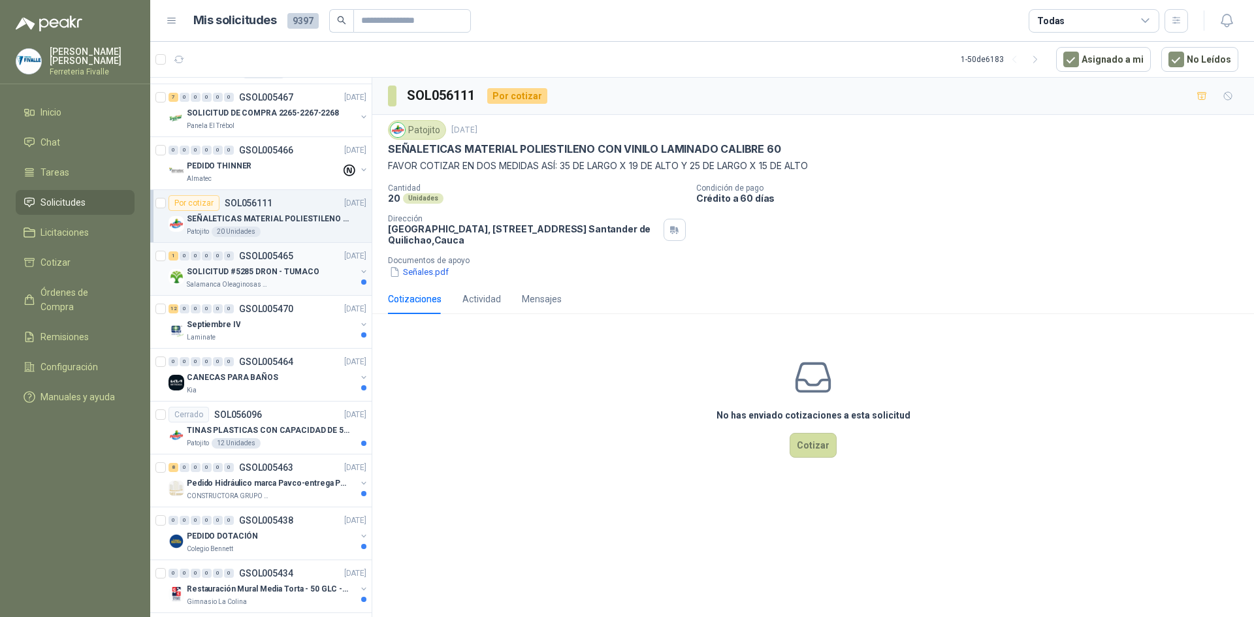
click at [310, 268] on p "SOLICITUD #5285 DRON - TUMACO" at bounding box center [253, 272] width 133 height 12
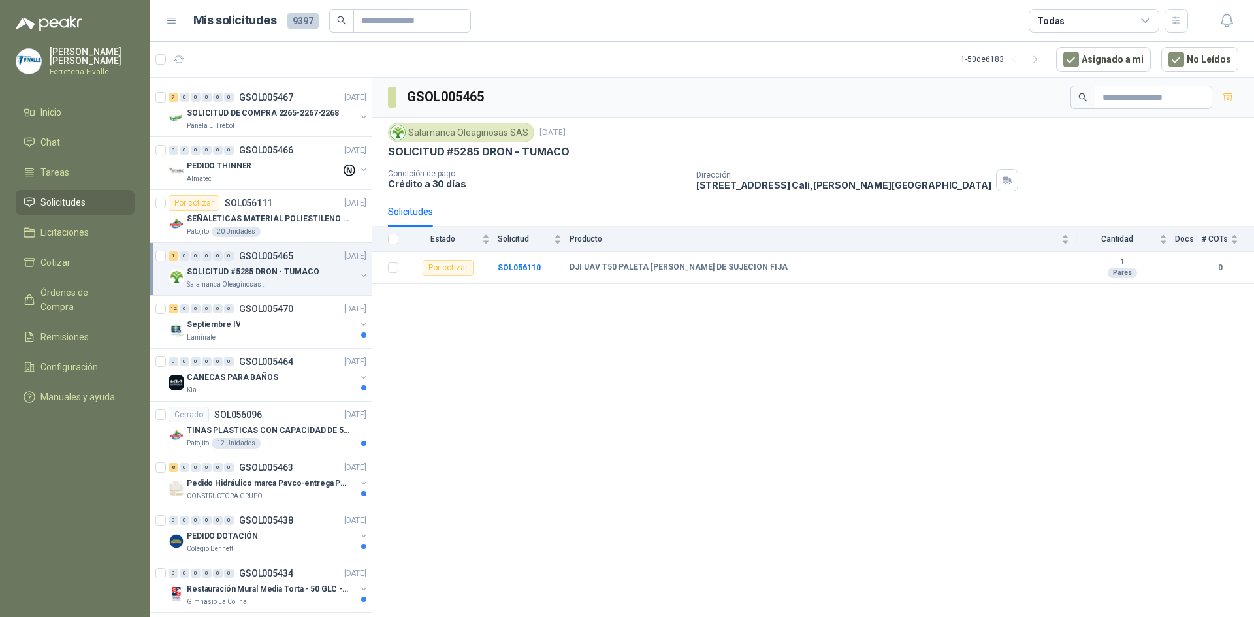
drag, startPoint x: 695, startPoint y: 473, endPoint x: 695, endPoint y: 486, distance: 12.4
click at [696, 473] on div "GSOL005465 Salamanca Oleaginosas SAS [DATE] SOLICITUD #5285 DRON - TUMACO Condi…" at bounding box center [813, 350] width 882 height 544
click at [292, 334] on div "Laminate" at bounding box center [271, 337] width 169 height 10
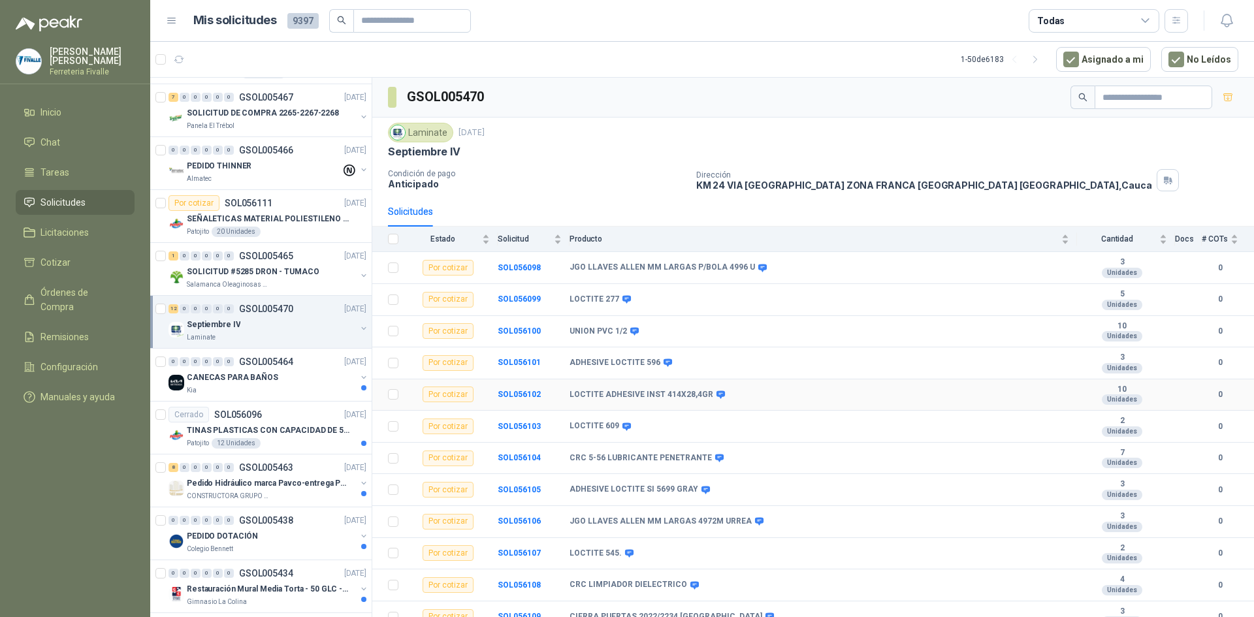
scroll to position [11, 0]
